Goal: Information Seeking & Learning: Learn about a topic

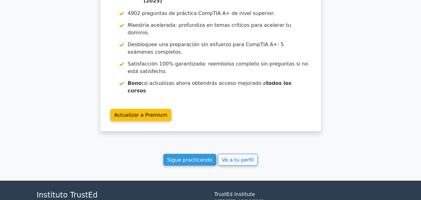
scroll to position [1070, 0]
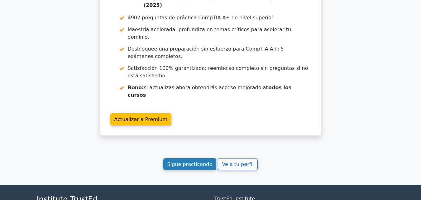
click at [203, 161] on font "Sigue practicando" at bounding box center [189, 164] width 45 height 6
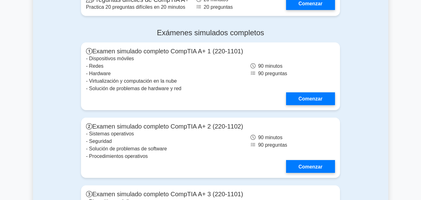
scroll to position [1715, 0]
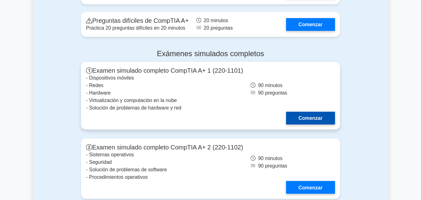
click at [320, 112] on link "Comenzar" at bounding box center [310, 118] width 49 height 13
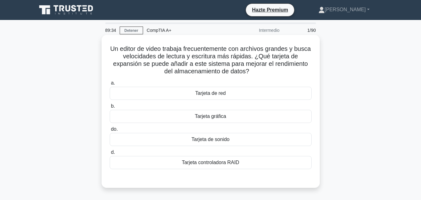
click at [252, 157] on div "Tarjeta controladora RAID" at bounding box center [211, 162] width 202 height 13
click at [110, 154] on input "d. Tarjeta controladora RAID" at bounding box center [110, 152] width 0 height 4
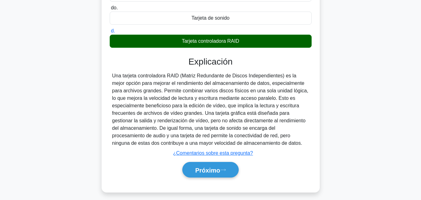
scroll to position [137, 0]
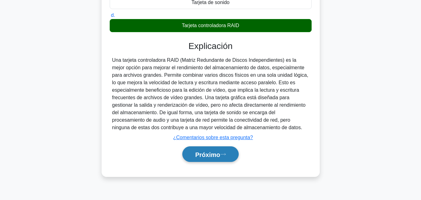
click at [226, 154] on icon at bounding box center [223, 153] width 6 height 3
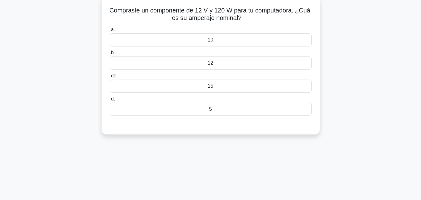
scroll to position [0, 0]
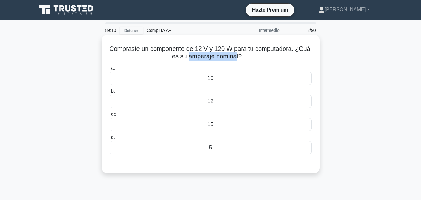
drag, startPoint x: 188, startPoint y: 58, endPoint x: 236, endPoint y: 59, distance: 48.6
click at [236, 59] on font "Compraste un componente de 12 V y 120 W para tu computadora. ¿Cuál es su ampera…" at bounding box center [210, 52] width 202 height 14
drag, startPoint x: 237, startPoint y: 57, endPoint x: 186, endPoint y: 56, distance: 50.8
click at [186, 56] on font "Compraste un componente de 12 V y 120 W para tu computadora. ¿Cuál es su ampera…" at bounding box center [210, 52] width 202 height 14
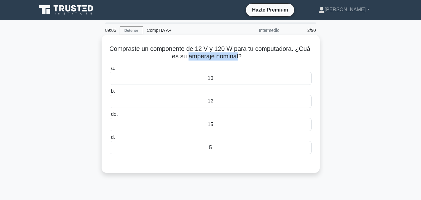
copy font "amperaje nominal"
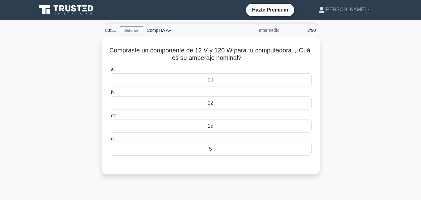
click at [331, 43] on div "Compraste un componente de 12 V y 120 W para tu computadora. ¿Cuál es su ampera…" at bounding box center [210, 108] width 355 height 145
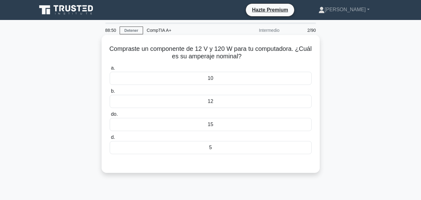
click at [223, 100] on div "12" at bounding box center [211, 101] width 202 height 13
click at [110, 93] on input "b. 12" at bounding box center [110, 91] width 0 height 4
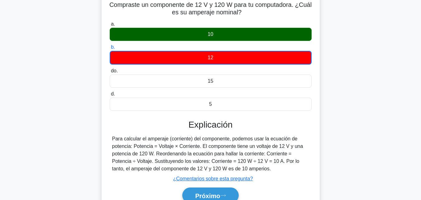
scroll to position [49, 0]
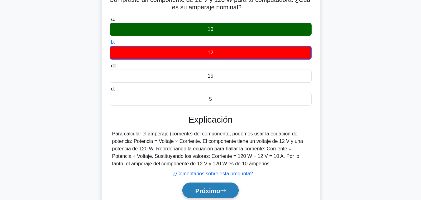
click at [224, 184] on button "Próximo" at bounding box center [210, 190] width 56 height 16
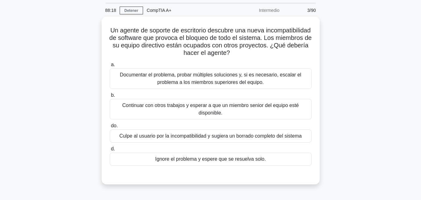
scroll to position [21, 0]
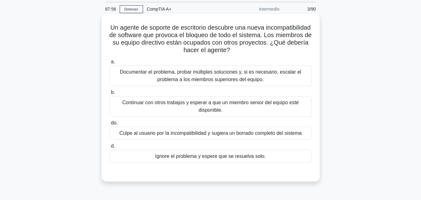
click at [304, 86] on div "Documentar el problema, probar múltiples soluciones y, si es necesario, escalar…" at bounding box center [211, 75] width 202 height 21
click at [110, 64] on input "a. Documentar el problema, probar múltiples soluciones y, si es necesario, esca…" at bounding box center [110, 62] width 0 height 4
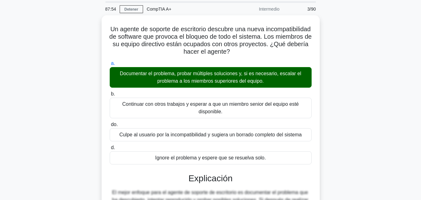
scroll to position [141, 0]
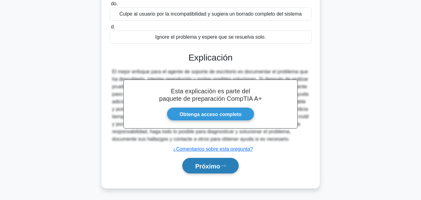
click at [237, 162] on button "Próximo" at bounding box center [210, 166] width 56 height 16
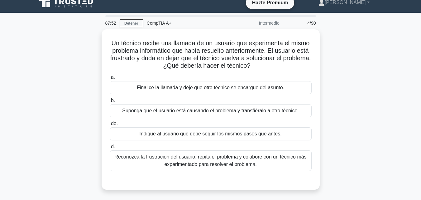
scroll to position [7, 0]
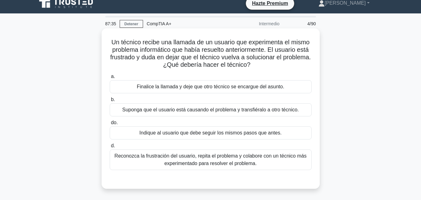
click at [281, 155] on font "Reconozca la frustración del usuario, repita el problema y colabore con un técn…" at bounding box center [210, 159] width 192 height 13
click at [110, 148] on input "d. Reconozca la frustración del usuario, repita el problema y colabore con un t…" at bounding box center [110, 146] width 0 height 4
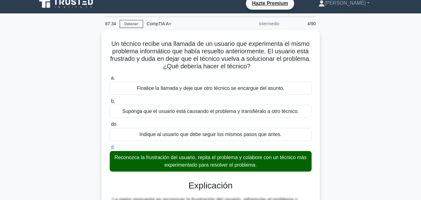
scroll to position [137, 0]
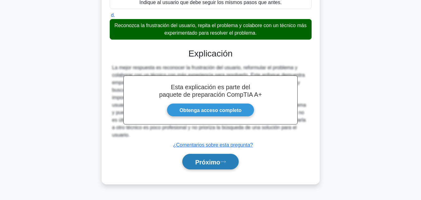
click at [220, 159] on font "Próximo" at bounding box center [207, 161] width 25 height 7
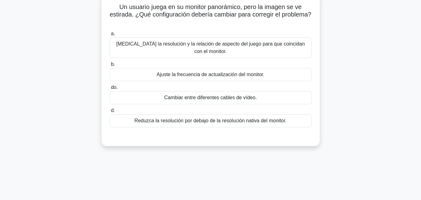
scroll to position [0, 0]
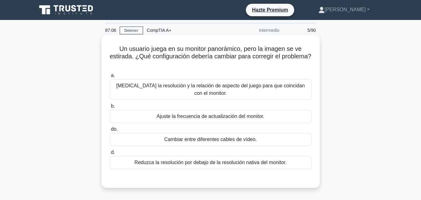
drag, startPoint x: 288, startPoint y: 84, endPoint x: 300, endPoint y: 82, distance: 12.0
click at [300, 82] on div "Cambia la resolución y la relación de aspecto del juego para que coincidan con …" at bounding box center [211, 89] width 202 height 21
click at [110, 78] on input "a. Cambia la resolución y la relación de aspecto del juego para que coincidan c…" at bounding box center [110, 76] width 0 height 4
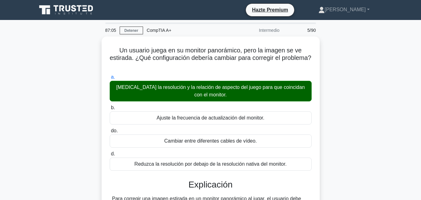
scroll to position [137, 0]
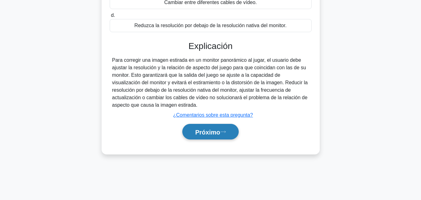
click at [225, 137] on button "Próximo" at bounding box center [210, 132] width 56 height 16
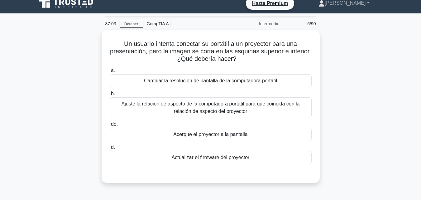
scroll to position [6, 0]
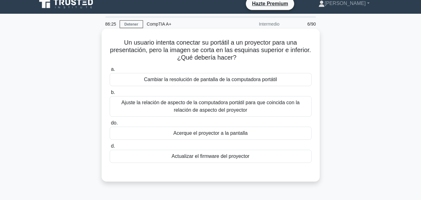
click at [261, 116] on div "Ajuste la relación de aspecto de la computadora portátil para que coincida con …" at bounding box center [211, 106] width 202 height 21
click at [110, 94] on input "b. Ajuste la relación de aspecto de la computadora portátil para que coincida c…" at bounding box center [110, 92] width 0 height 4
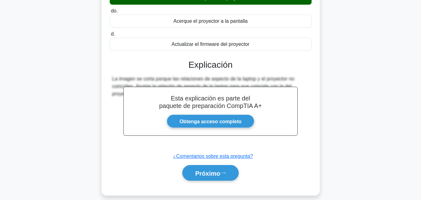
scroll to position [130, 0]
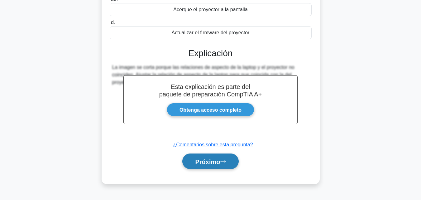
click at [195, 166] on button "Próximo" at bounding box center [210, 161] width 56 height 16
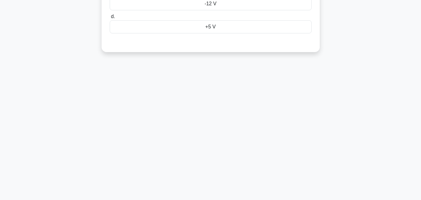
scroll to position [0, 0]
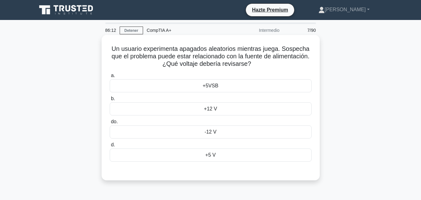
click at [204, 105] on div "+12 V" at bounding box center [211, 108] width 202 height 13
click at [110, 101] on input "b. +12 V" at bounding box center [110, 99] width 0 height 4
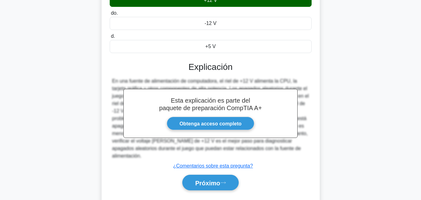
scroll to position [137, 0]
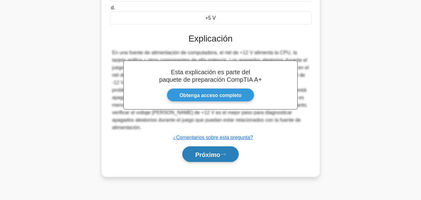
click at [223, 152] on icon at bounding box center [223, 153] width 6 height 3
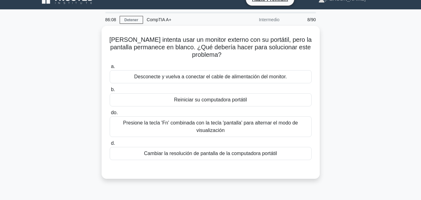
scroll to position [0, 0]
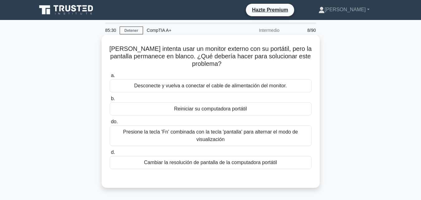
click at [160, 46] on font "Susan intenta usar un monitor externo con su portátil, pero la pantalla permane…" at bounding box center [210, 56] width 202 height 22
click at [278, 138] on font "Presione la tecla 'Fn' combinada con la tecla 'pantalla' para alternar el modo …" at bounding box center [211, 135] width 196 height 15
click at [110, 124] on input "do. Presione la tecla 'Fn' combinada con la tecla 'pantalla' para alternar el m…" at bounding box center [110, 122] width 0 height 4
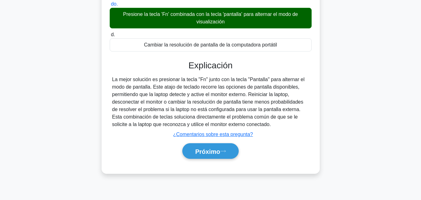
scroll to position [137, 0]
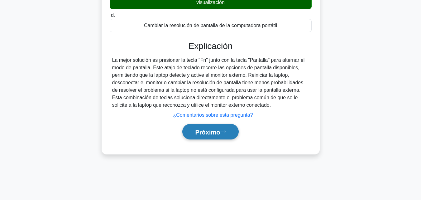
click at [220, 132] on font "Próximo" at bounding box center [207, 131] width 25 height 7
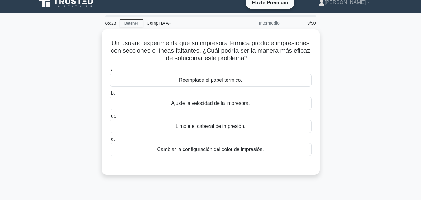
scroll to position [0, 0]
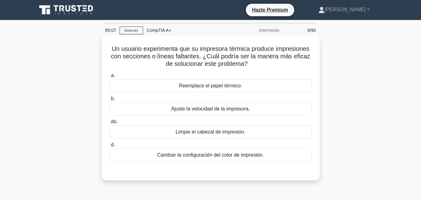
click at [214, 133] on font "Limpie el cabezal de impresión." at bounding box center [211, 131] width 70 height 5
click at [110, 124] on input "do. Limpie el cabezal de impresión." at bounding box center [110, 122] width 0 height 4
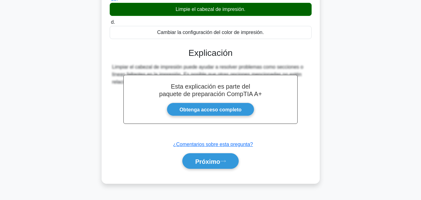
scroll to position [137, 0]
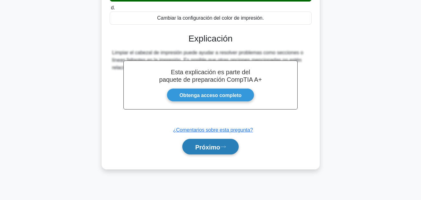
click at [220, 155] on button "Próximo" at bounding box center [210, 147] width 56 height 16
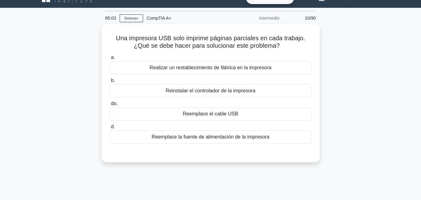
scroll to position [9, 0]
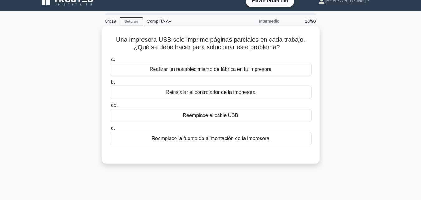
click at [249, 119] on div "Reemplace el cable USB" at bounding box center [211, 115] width 202 height 13
click at [110, 107] on input "do. Reemplace el cable USB" at bounding box center [110, 105] width 0 height 4
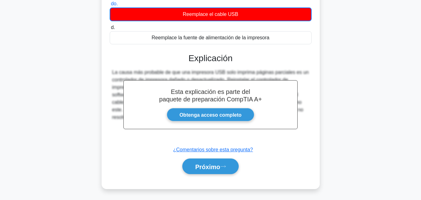
scroll to position [116, 0]
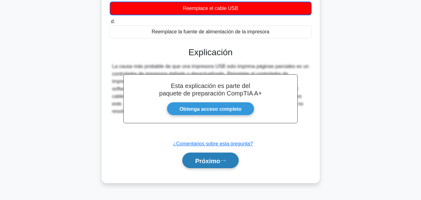
click at [205, 167] on button "Próximo" at bounding box center [210, 160] width 56 height 16
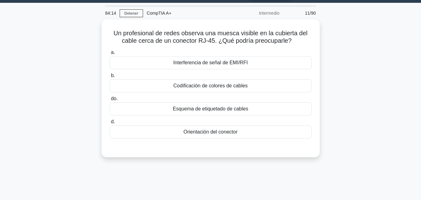
scroll to position [16, 0]
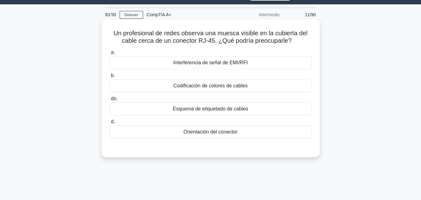
click at [235, 64] on font "Interferencia de señal de EMI/RFI" at bounding box center [210, 62] width 75 height 5
click at [110, 55] on input "a. Interferencia de señal de EMI/RFI" at bounding box center [110, 53] width 0 height 4
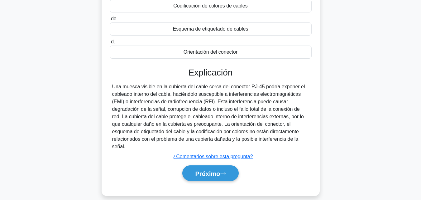
scroll to position [137, 0]
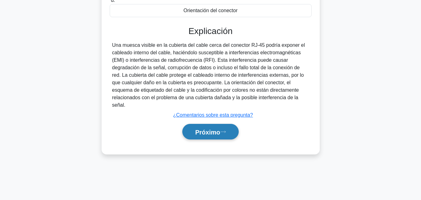
click at [200, 136] on button "Próximo" at bounding box center [210, 132] width 56 height 16
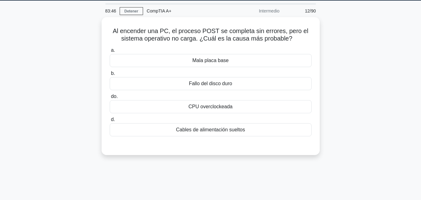
scroll to position [18, 0]
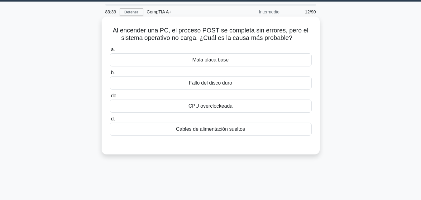
click at [209, 85] on font "Fallo del disco duro" at bounding box center [210, 82] width 43 height 5
click at [110, 75] on input "b. Fallo del disco duro" at bounding box center [110, 73] width 0 height 4
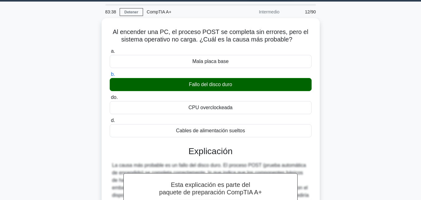
scroll to position [137, 0]
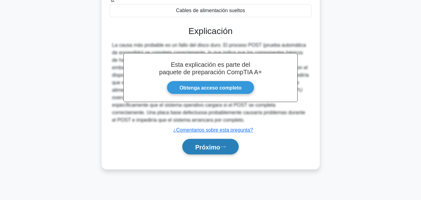
click at [202, 150] on font "Próximo" at bounding box center [207, 146] width 25 height 7
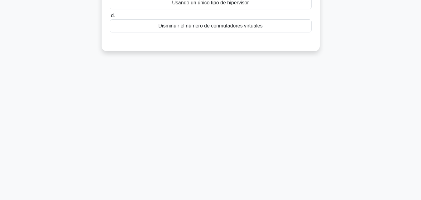
scroll to position [0, 0]
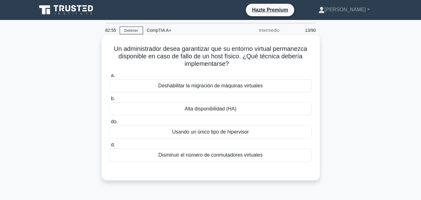
click at [237, 115] on div "Alta disponibilidad (HA)" at bounding box center [211, 108] width 202 height 13
click at [110, 101] on input "b. Alta disponibilidad (HA)" at bounding box center [110, 99] width 0 height 4
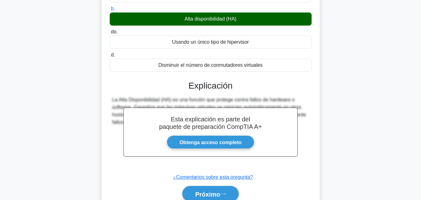
scroll to position [135, 0]
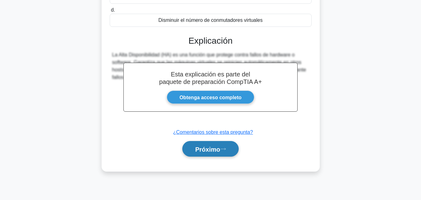
click at [219, 147] on font "Próximo" at bounding box center [207, 149] width 25 height 7
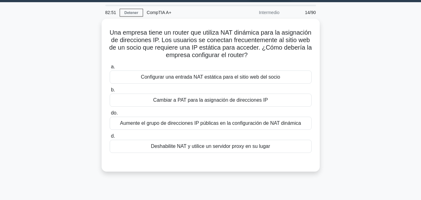
scroll to position [8, 0]
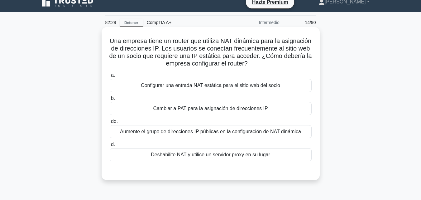
click at [248, 76] on label "a. Configurar una entrada NAT estática para el sitio web del socio" at bounding box center [211, 81] width 202 height 21
click at [110, 76] on input "a. Configurar una entrada NAT estática para el sitio web del socio" at bounding box center [110, 75] width 0 height 4
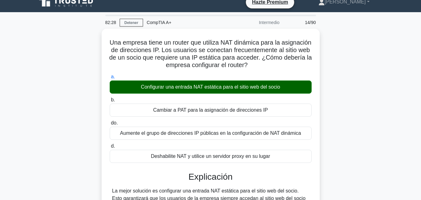
scroll to position [137, 0]
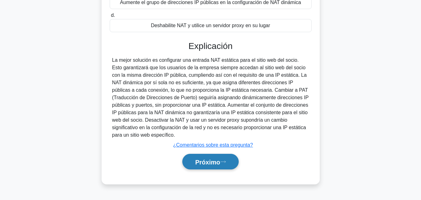
click at [226, 163] on icon at bounding box center [223, 161] width 6 height 3
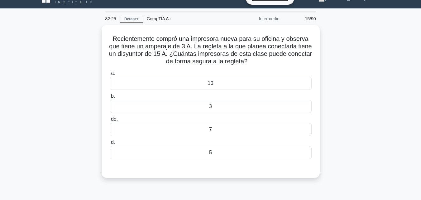
scroll to position [13, 0]
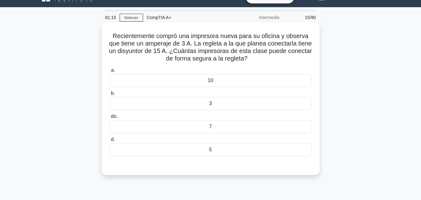
click at [208, 153] on div "5" at bounding box center [211, 149] width 202 height 13
click at [110, 142] on input "d. 5" at bounding box center [110, 139] width 0 height 4
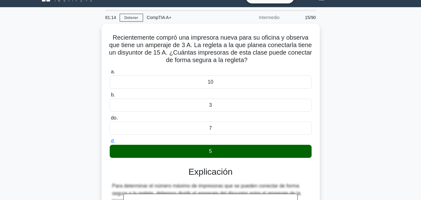
scroll to position [137, 0]
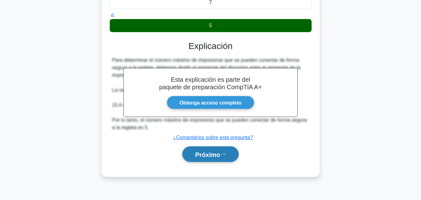
click at [224, 154] on icon at bounding box center [223, 153] width 6 height 3
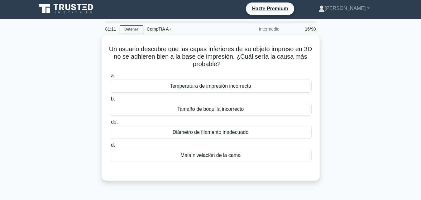
scroll to position [0, 0]
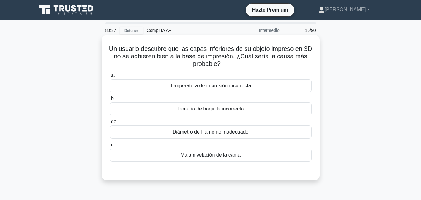
click at [255, 110] on div "Tamaño de boquilla incorrecto" at bounding box center [211, 108] width 202 height 13
click at [110, 101] on input "b. Tamaño de boquilla incorrecto" at bounding box center [110, 99] width 0 height 4
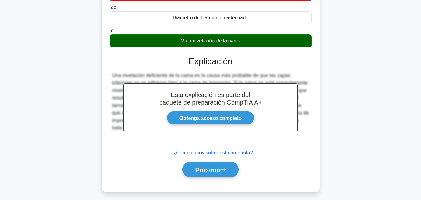
scroll to position [137, 0]
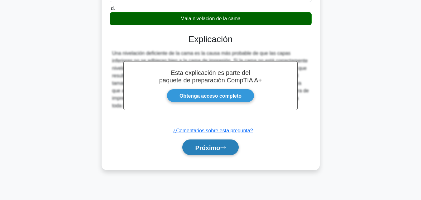
click at [226, 149] on icon at bounding box center [223, 147] width 6 height 3
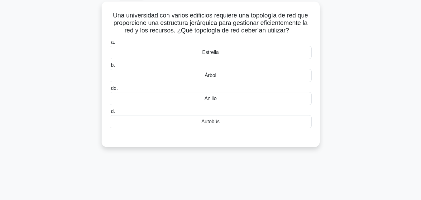
scroll to position [0, 0]
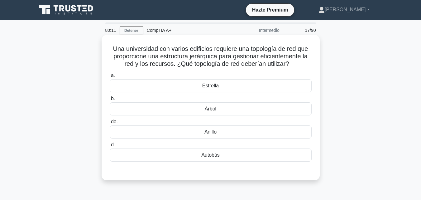
drag, startPoint x: 294, startPoint y: 66, endPoint x: 105, endPoint y: 43, distance: 190.3
click at [105, 43] on div "Una universidad con varios edificios requiere una topología de red que proporci…" at bounding box center [210, 107] width 213 height 140
copy font "Una universidad con varios edificios requiere una topología de red que proporci…"
click at [216, 108] on font "Árbol" at bounding box center [211, 108] width 12 height 5
click at [110, 101] on input "b. Árbol" at bounding box center [110, 99] width 0 height 4
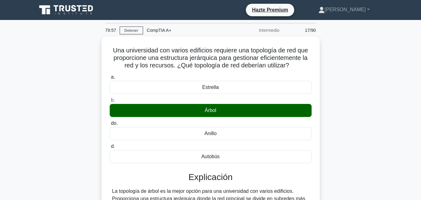
scroll to position [106, 0]
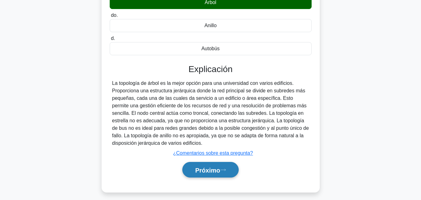
click at [232, 162] on button "Próximo" at bounding box center [210, 170] width 56 height 16
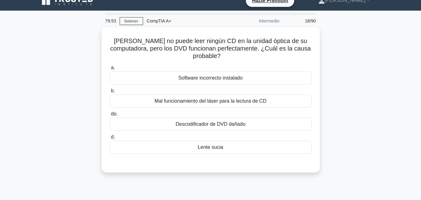
scroll to position [10, 0]
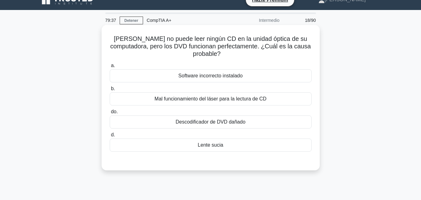
click at [250, 115] on div "Descodificador de DVD dañado" at bounding box center [211, 121] width 202 height 13
click at [110, 113] on input "do. Descodificador de DVD dañado" at bounding box center [110, 112] width 0 height 4
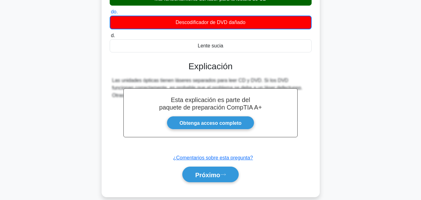
scroll to position [137, 0]
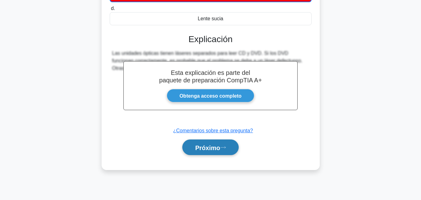
click at [209, 144] on font "Próximo" at bounding box center [207, 147] width 25 height 7
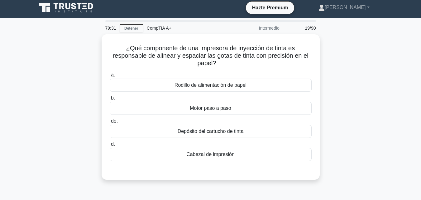
scroll to position [0, 0]
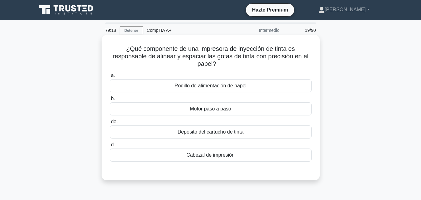
click at [251, 86] on div "Rodillo de alimentación de papel" at bounding box center [211, 85] width 202 height 13
click at [110, 78] on input "a. Rodillo de alimentación de papel" at bounding box center [110, 76] width 0 height 4
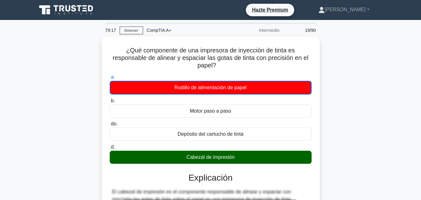
scroll to position [152, 0]
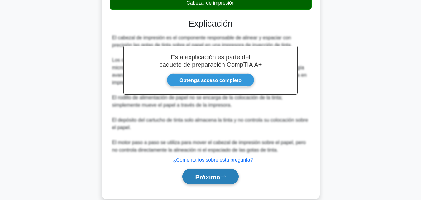
click at [233, 176] on button "Próximo" at bounding box center [210, 177] width 56 height 16
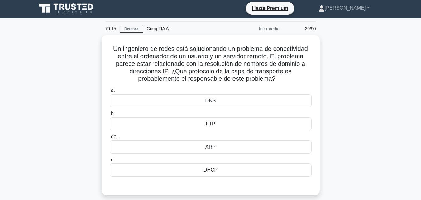
scroll to position [1, 0]
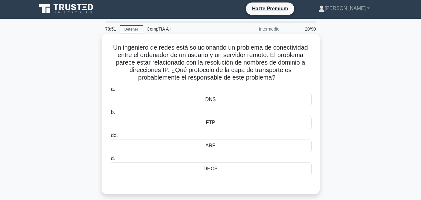
click at [229, 102] on div "DNS" at bounding box center [211, 99] width 202 height 13
click at [110, 91] on input "a. DNS" at bounding box center [110, 89] width 0 height 4
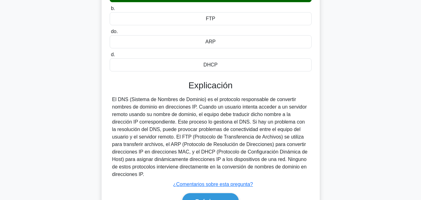
scroll to position [112, 0]
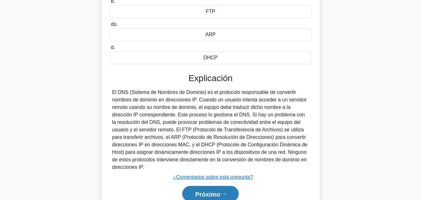
click at [232, 190] on button "Próximo" at bounding box center [210, 194] width 56 height 16
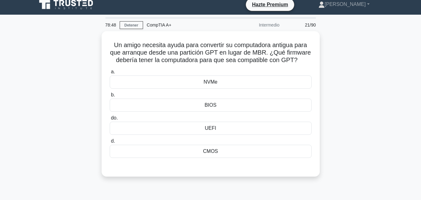
scroll to position [0, 0]
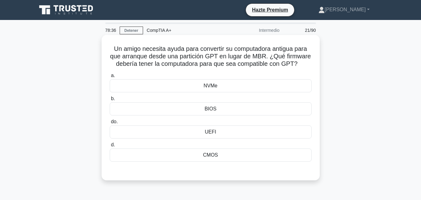
click at [210, 129] on font "UEFI" at bounding box center [210, 131] width 11 height 5
click at [110, 124] on input "do. UEFI" at bounding box center [110, 122] width 0 height 4
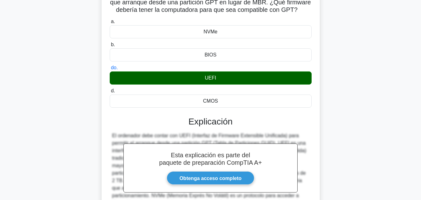
scroll to position [123, 0]
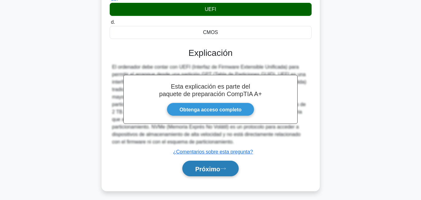
click at [204, 169] on font "Próximo" at bounding box center [207, 168] width 25 height 7
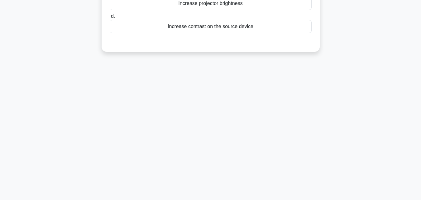
scroll to position [135, 0]
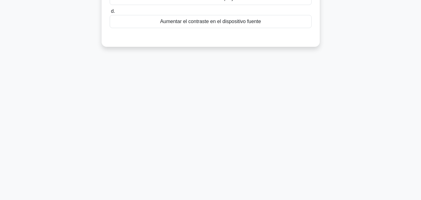
click at [412, 127] on main "78:32 Detener CompTIA A+ Intermedio 22/90 Un usuario usa un proyector para most…" at bounding box center [210, 43] width 421 height 317
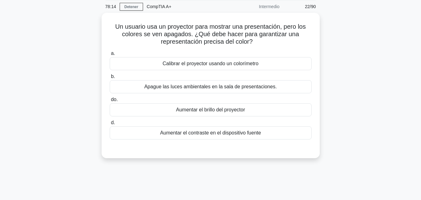
scroll to position [25, 0]
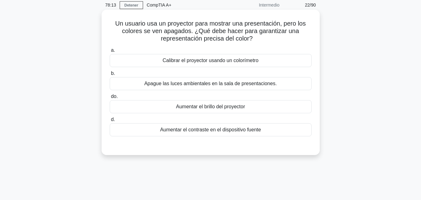
drag, startPoint x: 245, startPoint y: 106, endPoint x: 255, endPoint y: 107, distance: 10.0
click at [255, 107] on div "Aumentar el brillo del proyector" at bounding box center [211, 106] width 202 height 13
click at [110, 99] on input "do. Aumentar el brillo del proyector" at bounding box center [110, 96] width 0 height 4
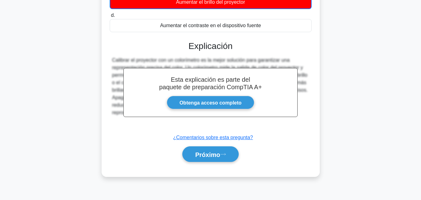
scroll to position [137, 0]
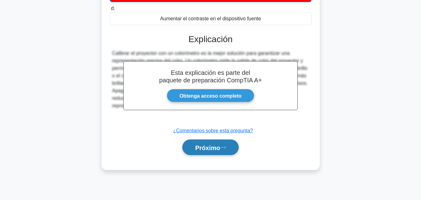
click at [207, 146] on font "Próximo" at bounding box center [207, 147] width 25 height 7
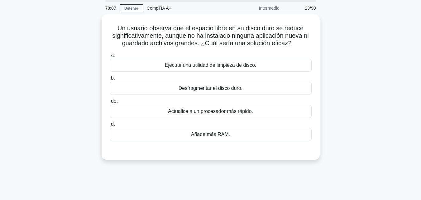
scroll to position [21, 0]
click at [261, 63] on div "Ejecute una utilidad de limpieza de disco." at bounding box center [211, 64] width 202 height 13
click at [110, 56] on input "a. Ejecute una utilidad de limpieza de disco." at bounding box center [110, 54] width 0 height 4
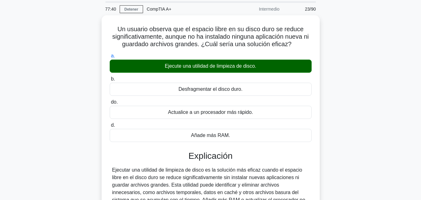
scroll to position [137, 0]
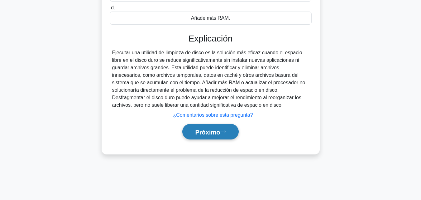
click at [232, 135] on button "Próximo" at bounding box center [210, 132] width 56 height 16
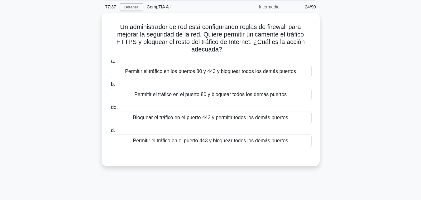
scroll to position [18, 0]
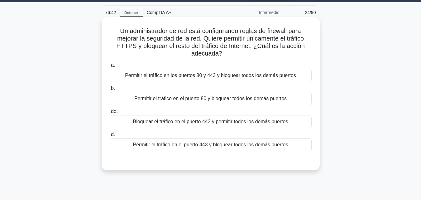
click at [276, 146] on font "Permitir el tráfico en el puerto 443 y bloquear todos los demás puertos" at bounding box center [210, 144] width 155 height 5
click at [110, 137] on input "d. Permitir el tráfico en el puerto 443 y bloquear todos los demás puertos" at bounding box center [110, 134] width 0 height 4
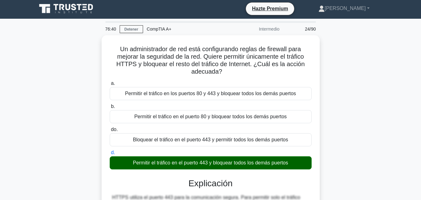
scroll to position [0, 0]
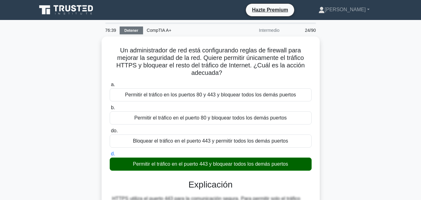
click at [128, 32] on font "Detener" at bounding box center [131, 30] width 14 height 4
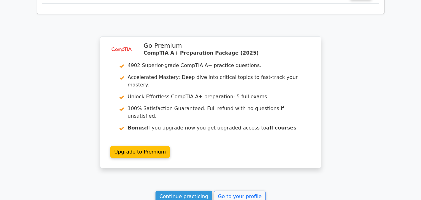
scroll to position [1378, 0]
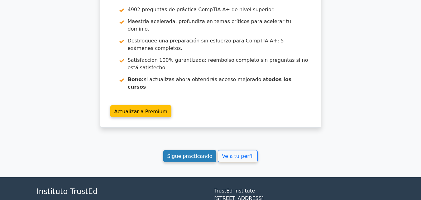
click at [198, 153] on font "Sigue practicando" at bounding box center [189, 156] width 45 height 6
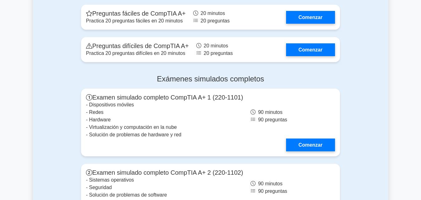
scroll to position [1686, 0]
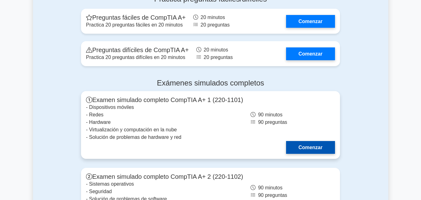
click at [305, 141] on link "Comenzar" at bounding box center [310, 147] width 49 height 13
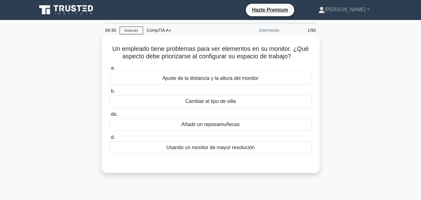
click at [291, 77] on div "Ajuste de la distancia y la altura del monitor" at bounding box center [211, 78] width 202 height 13
click at [110, 70] on input "a. Ajuste de la distancia y la altura del monitor" at bounding box center [110, 68] width 0 height 4
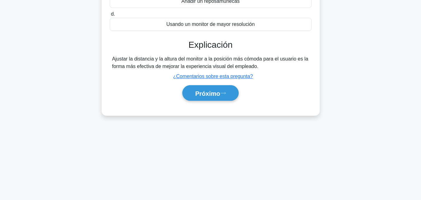
scroll to position [137, 0]
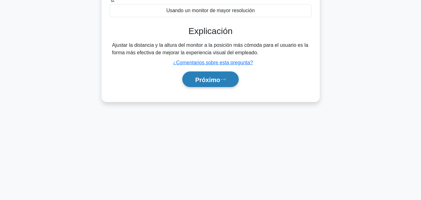
click at [225, 80] on icon at bounding box center [222, 79] width 5 height 2
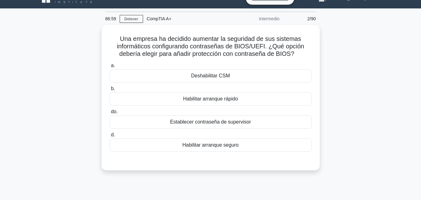
scroll to position [14, 0]
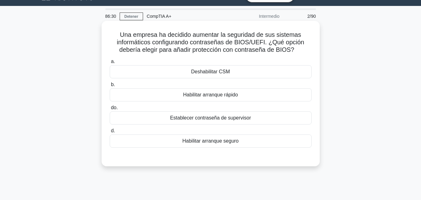
click at [247, 98] on div "Habilitar arranque rápido" at bounding box center [211, 94] width 202 height 13
click at [110, 87] on input "b. Habilitar arranque rápido" at bounding box center [110, 85] width 0 height 4
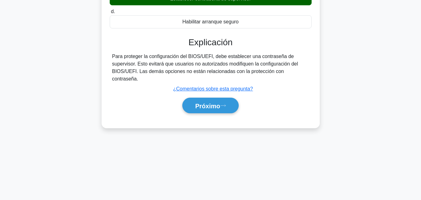
scroll to position [137, 0]
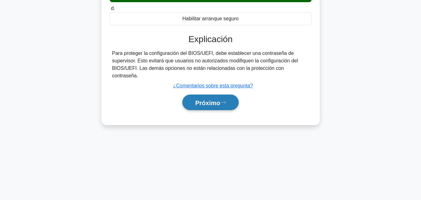
click at [238, 101] on button "Próximo" at bounding box center [210, 102] width 56 height 16
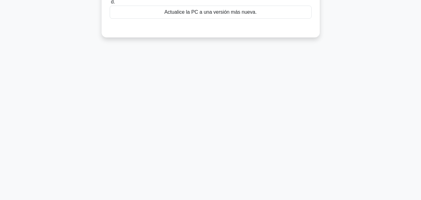
drag, startPoint x: 419, startPoint y: 132, endPoint x: 422, endPoint y: 94, distance: 37.9
click at [421, 94] on html "Hazte Premium Nicolás Perfil" at bounding box center [210, 31] width 421 height 337
drag, startPoint x: 418, startPoint y: 126, endPoint x: 419, endPoint y: 72, distance: 53.9
click at [419, 72] on main "86:22 Detener CompTIA A+ Intermedio 3/90 Un cliente informa que su PC no recono…" at bounding box center [210, 41] width 421 height 317
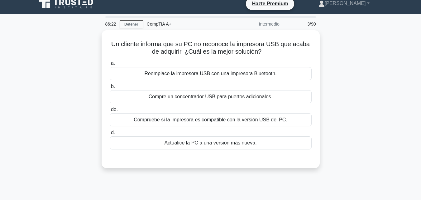
scroll to position [0, 0]
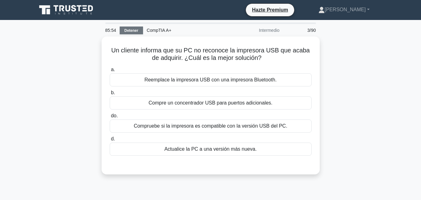
click at [138, 31] on font "Detener" at bounding box center [131, 30] width 14 height 4
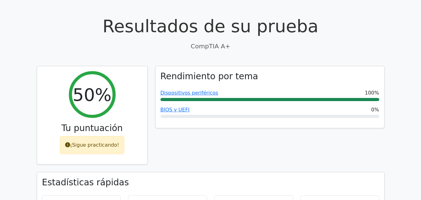
scroll to position [15, 0]
